Goal: Check status: Check status

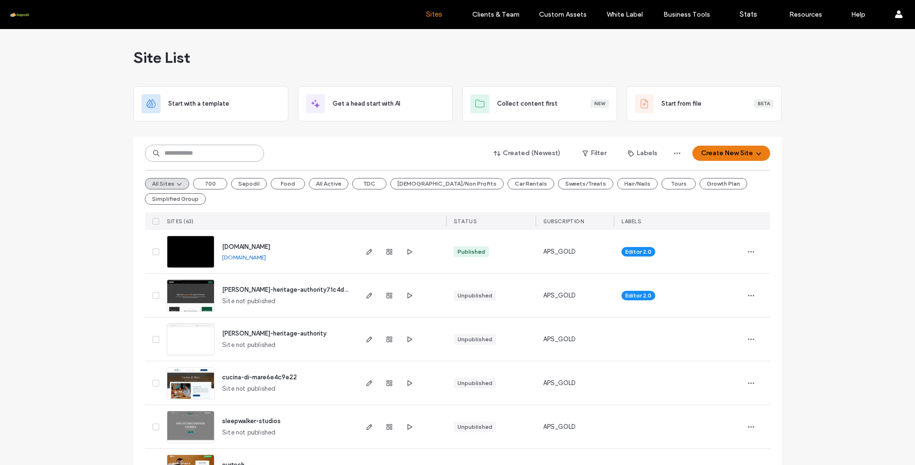
click at [204, 151] on input at bounding box center [204, 153] width 119 height 17
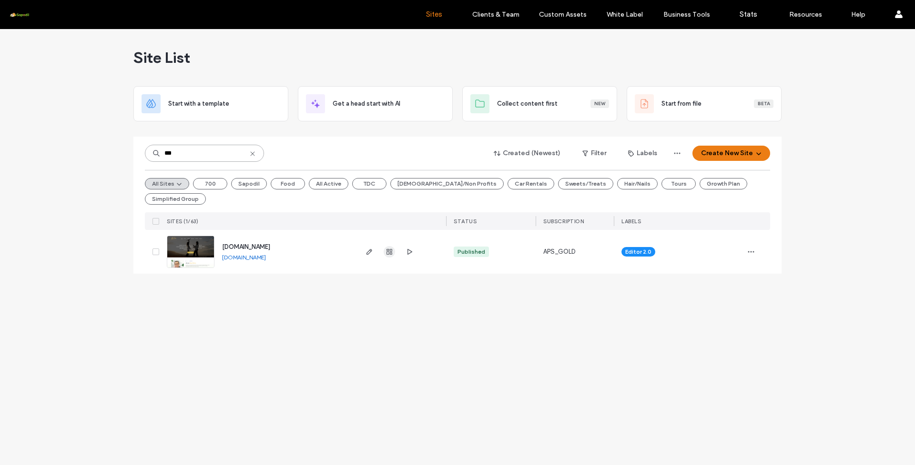
type input "***"
click at [385, 246] on span "button" at bounding box center [388, 251] width 11 height 11
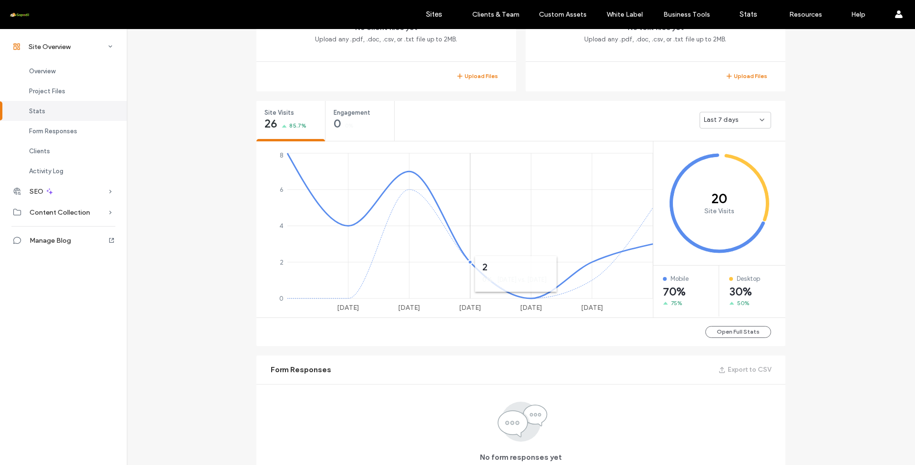
scroll to position [105, 0]
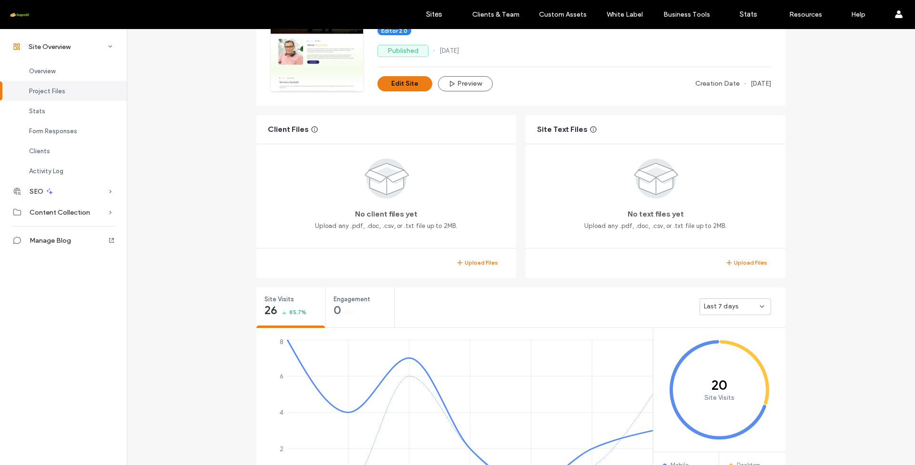
click at [729, 304] on span "Last 7 days" at bounding box center [721, 307] width 34 height 10
click at [722, 358] on span "Last 30 days" at bounding box center [719, 358] width 38 height 10
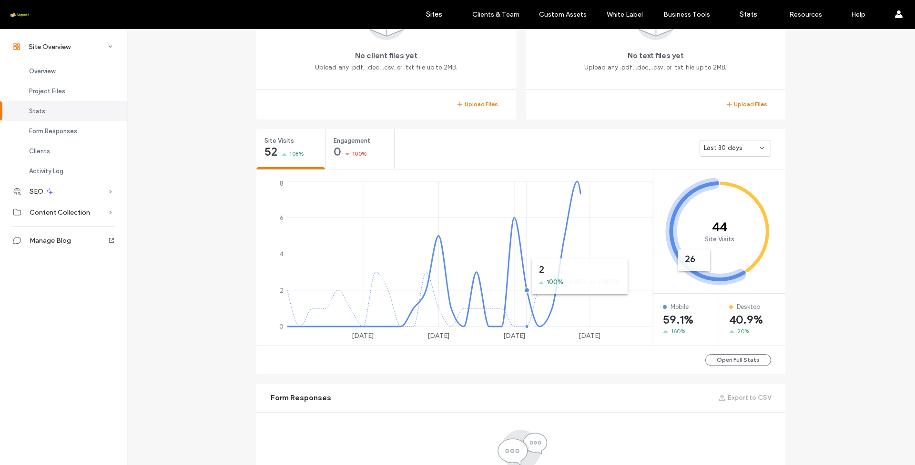
scroll to position [313, 0]
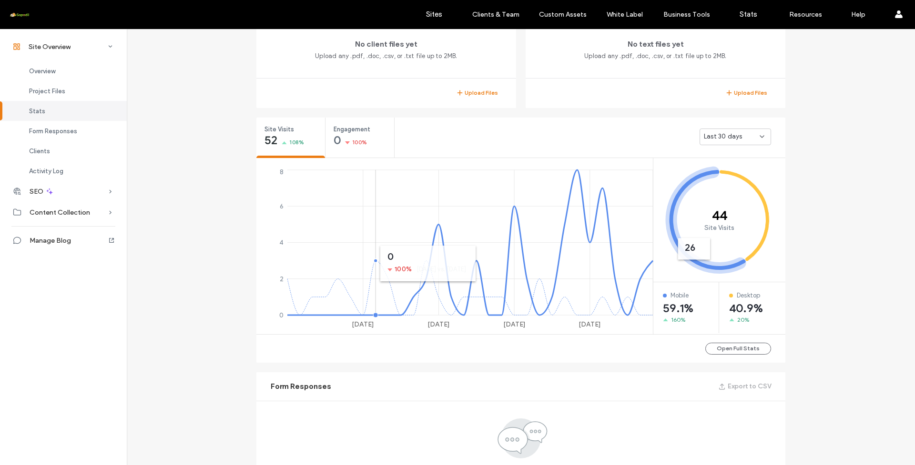
scroll to position [128, 0]
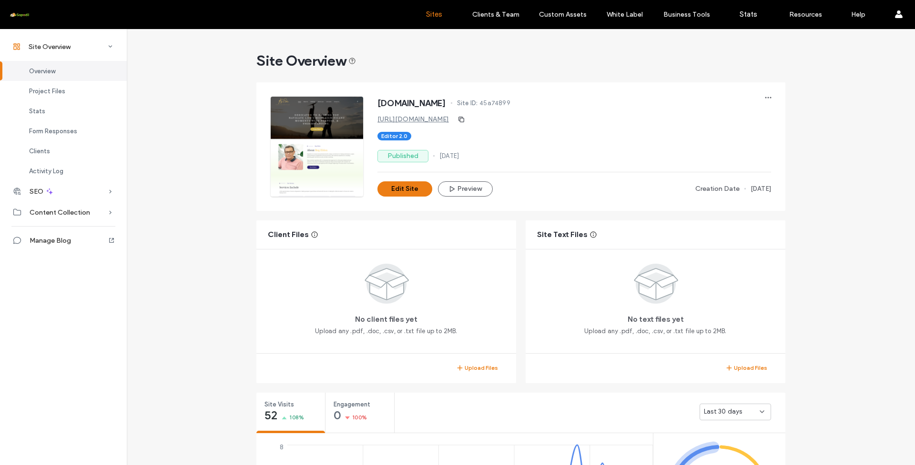
click at [442, 19] on link "Sites" at bounding box center [433, 14] width 57 height 29
